Goal: Task Accomplishment & Management: Complete application form

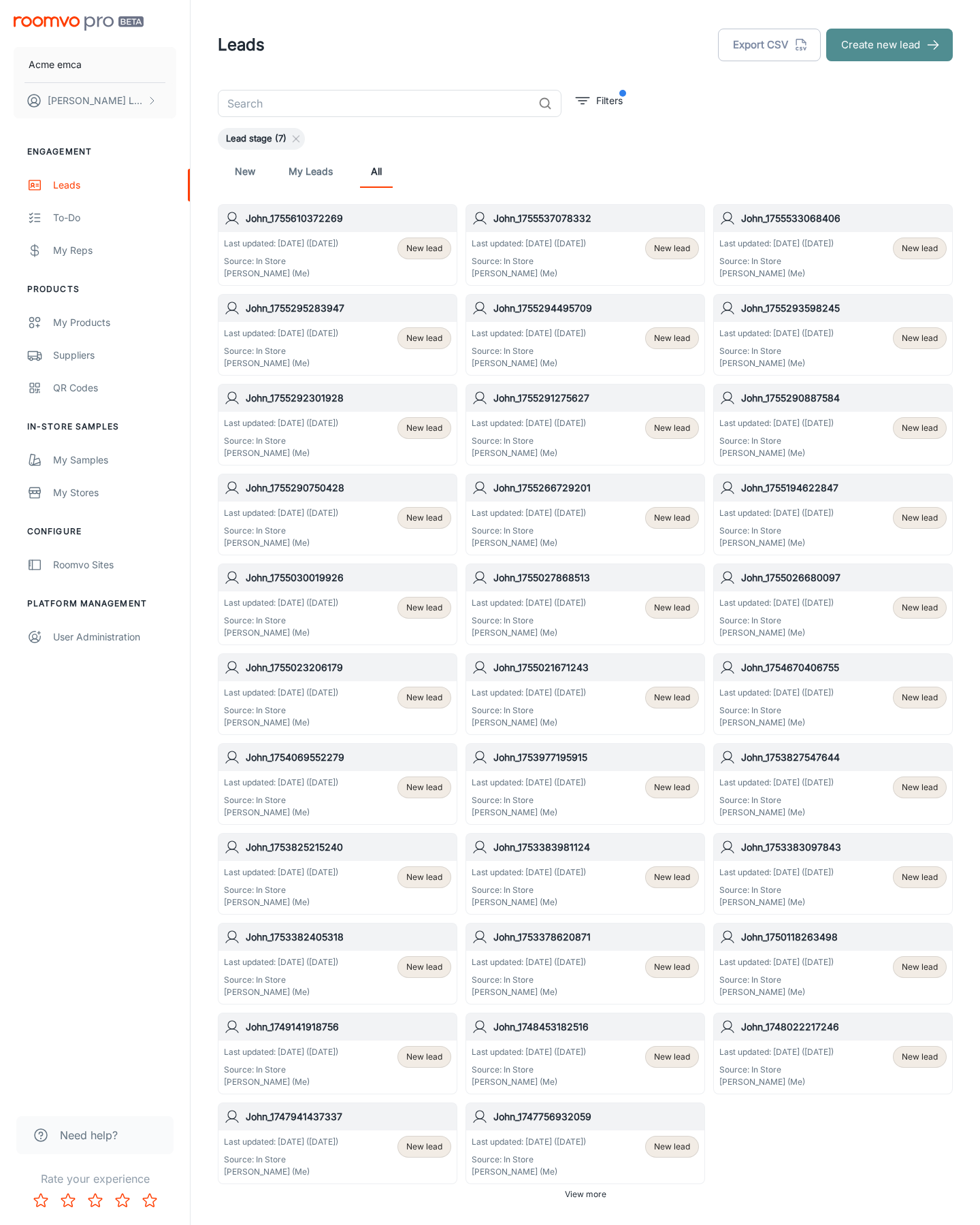
click at [889, 45] on button "Create new lead" at bounding box center [889, 45] width 126 height 33
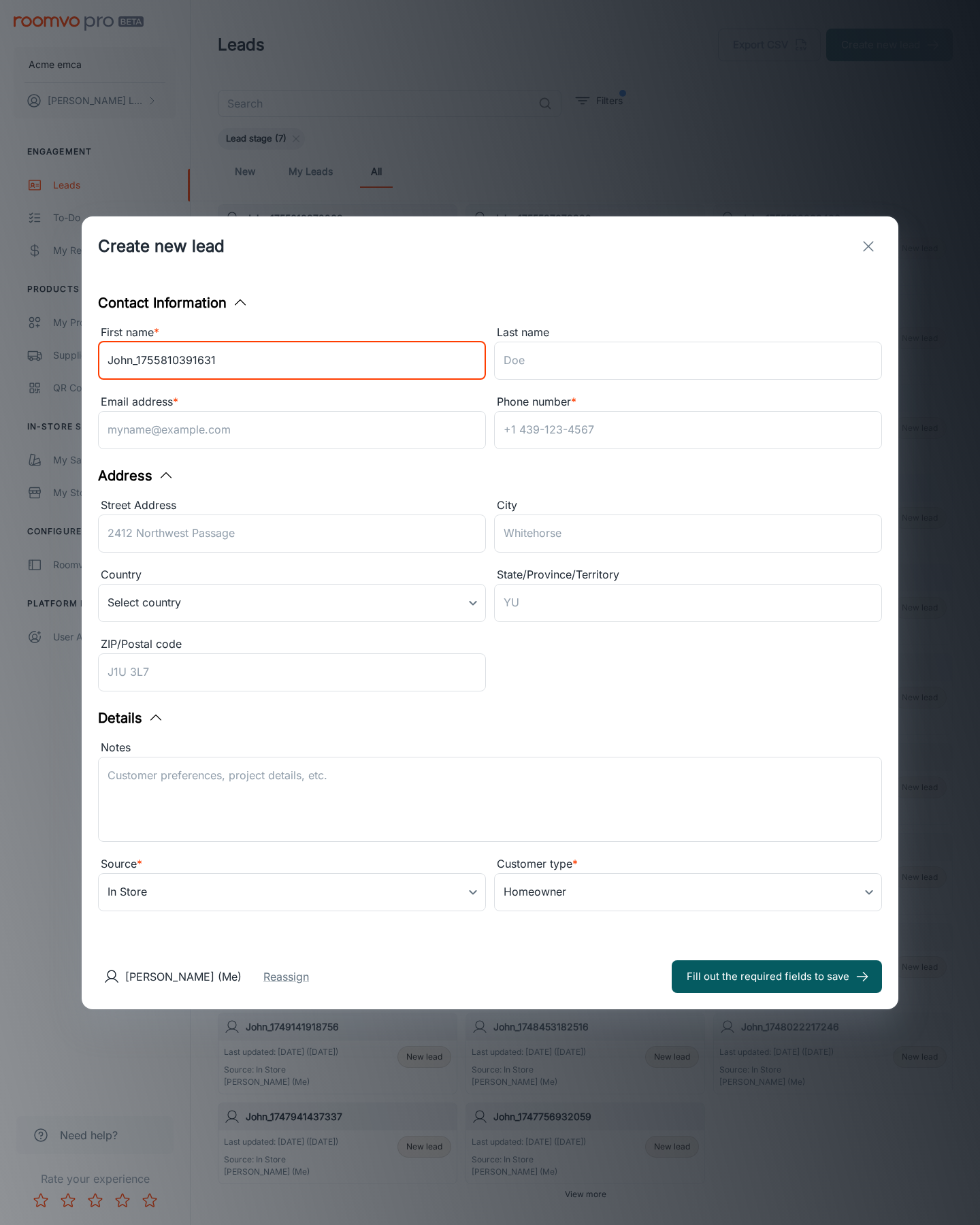
type input "John_1755810391631"
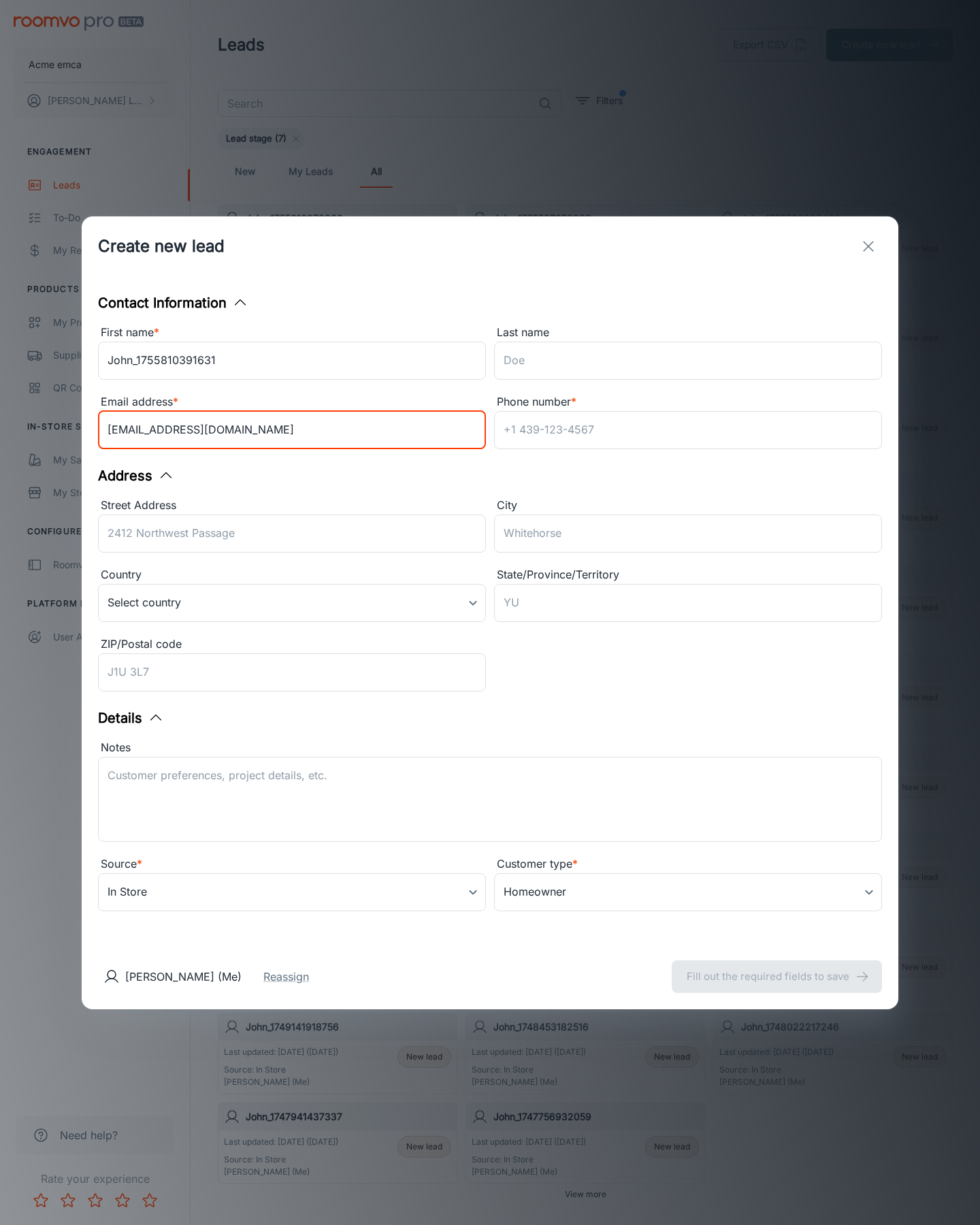
type input "[EMAIL_ADDRESS][DOMAIN_NAME]"
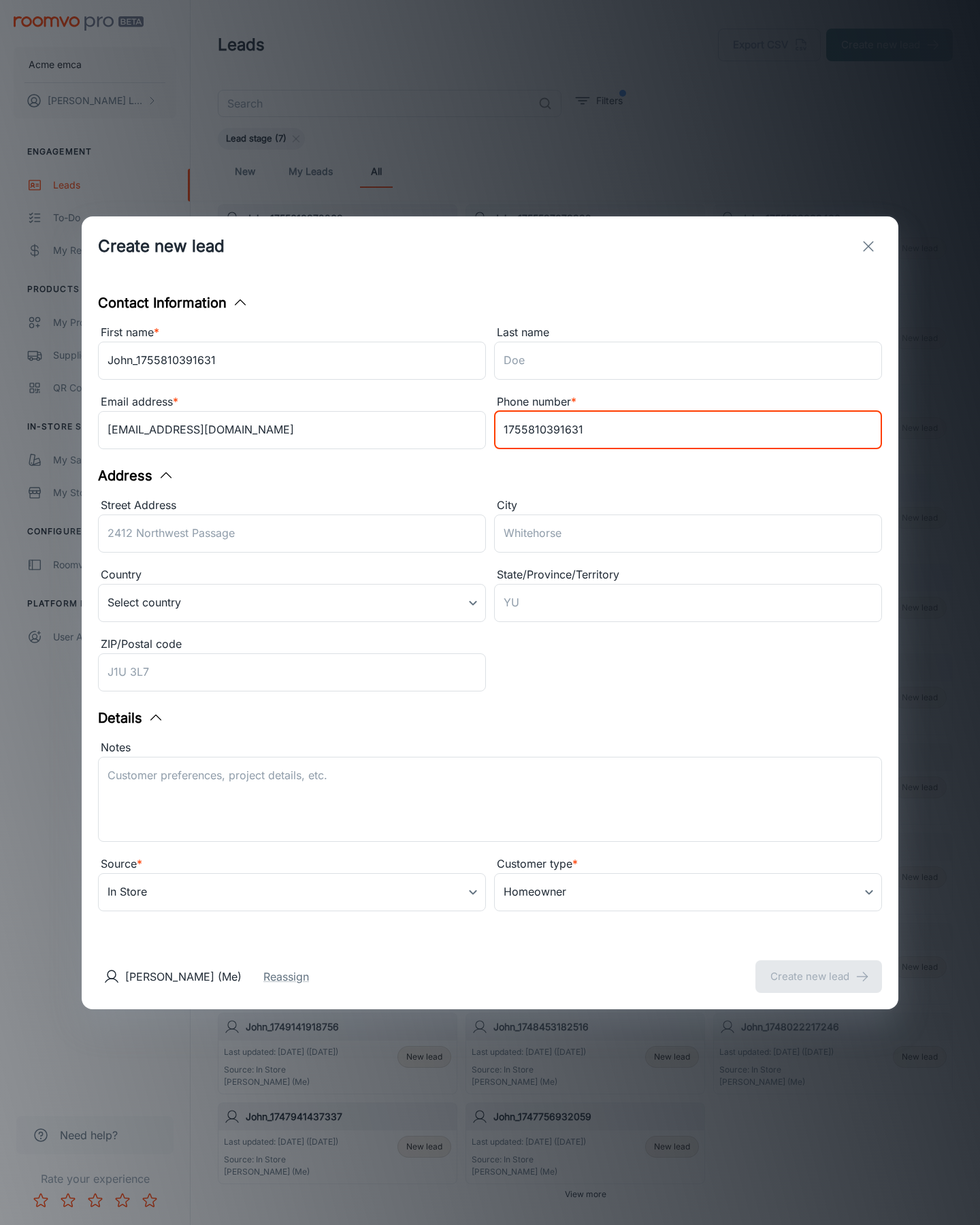
type input "1755810391631"
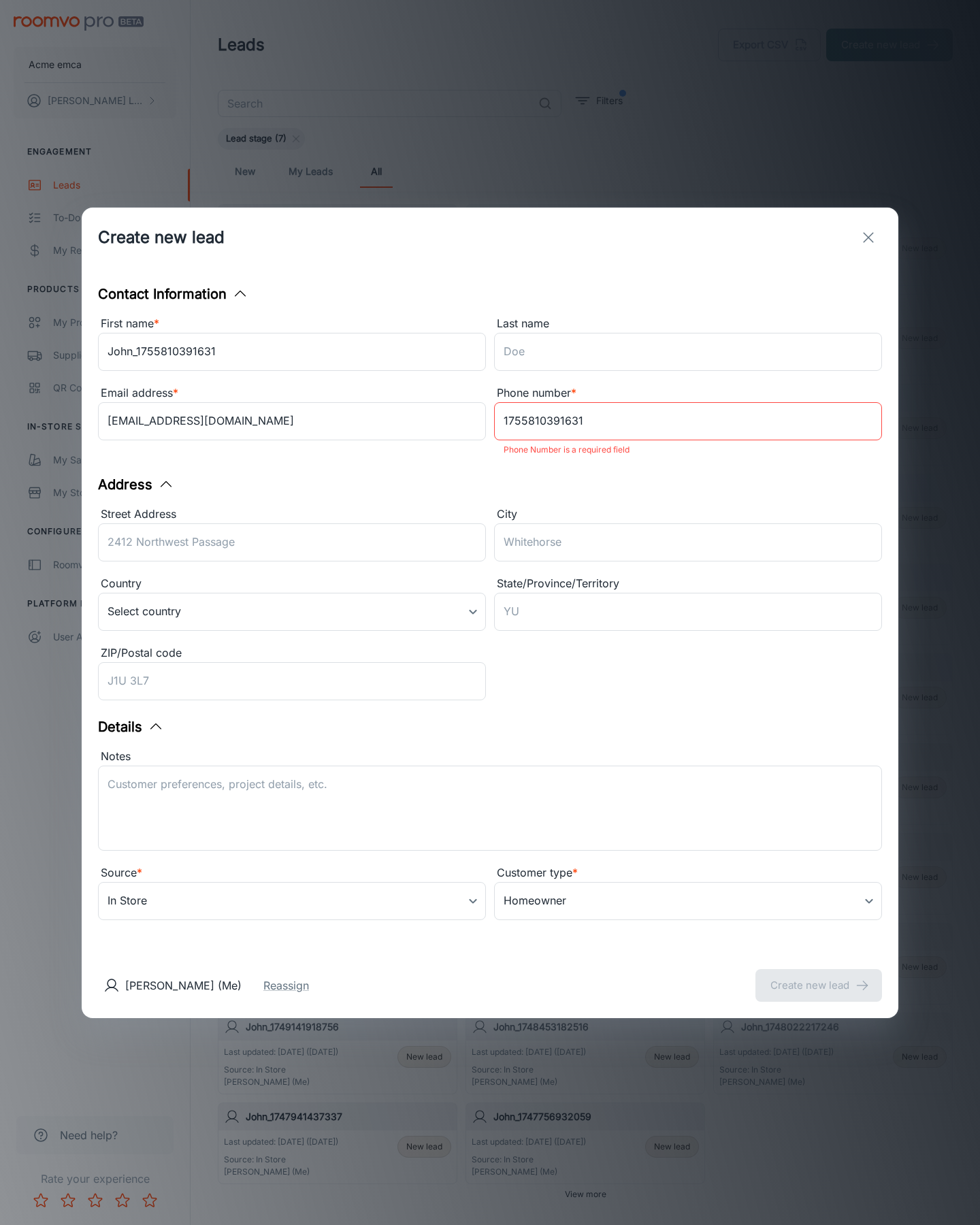
click at [818, 976] on button "Create new lead" at bounding box center [818, 985] width 126 height 33
